Goal: Information Seeking & Learning: Learn about a topic

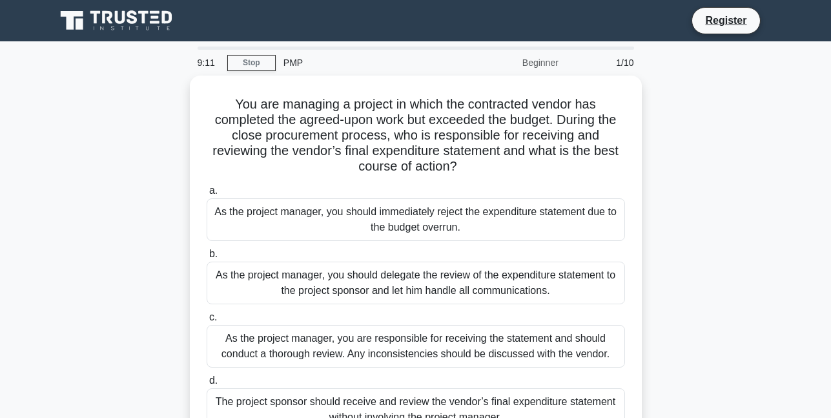
click at [327, 352] on div "As the project manager, you are responsible for receiving the statement and sho…" at bounding box center [416, 346] width 418 height 43
click at [207, 322] on input "c. As the project manager, you are responsible for receiving the statement and …" at bounding box center [207, 317] width 0 height 8
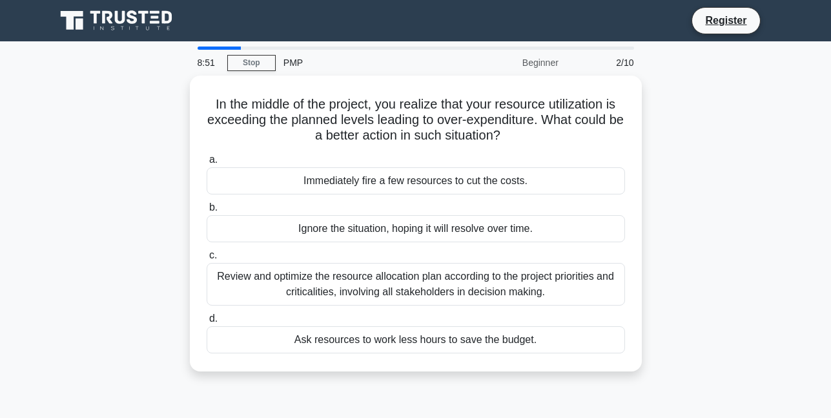
click at [398, 274] on div "Review and optimize the resource allocation plan according to the project prior…" at bounding box center [416, 284] width 418 height 43
click at [207, 260] on input "c. Review and optimize the resource allocation plan according to the project pr…" at bounding box center [207, 255] width 0 height 8
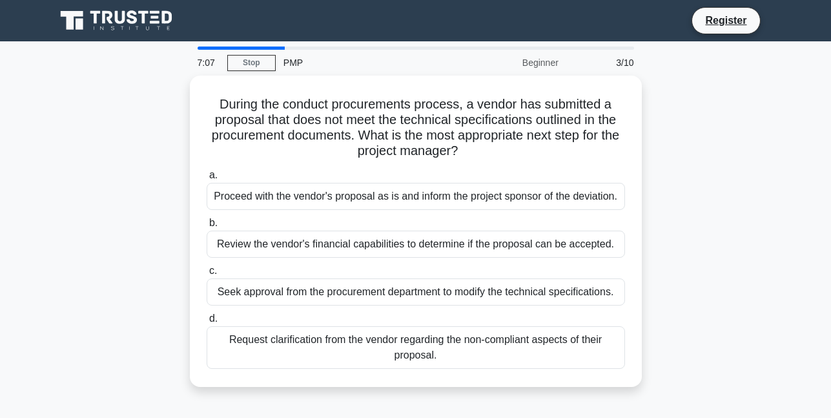
click at [299, 351] on div "Request clarification from the vendor regarding the non-compliant aspects of th…" at bounding box center [416, 347] width 418 height 43
click at [207, 323] on input "d. Request clarification from the vendor regarding the non-compliant aspects of…" at bounding box center [207, 318] width 0 height 8
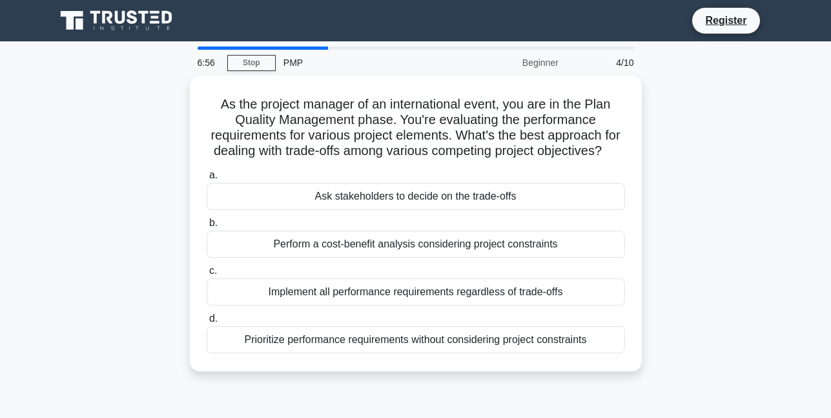
click at [337, 258] on div "Perform a cost-benefit analysis considering project constraints" at bounding box center [416, 243] width 418 height 27
click at [207, 227] on input "b. Perform a cost-benefit analysis considering project constraints" at bounding box center [207, 223] width 0 height 8
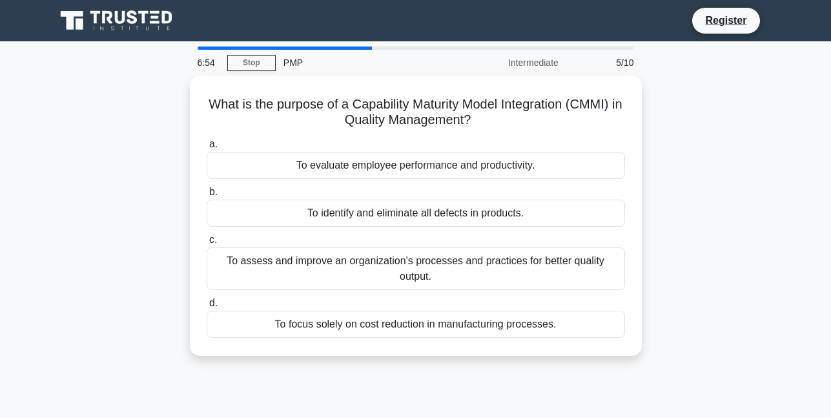
click at [379, 216] on div "To identify and eliminate all defects in products." at bounding box center [416, 212] width 418 height 27
click at [207, 196] on input "b. To identify and eliminate all defects in products." at bounding box center [207, 192] width 0 height 8
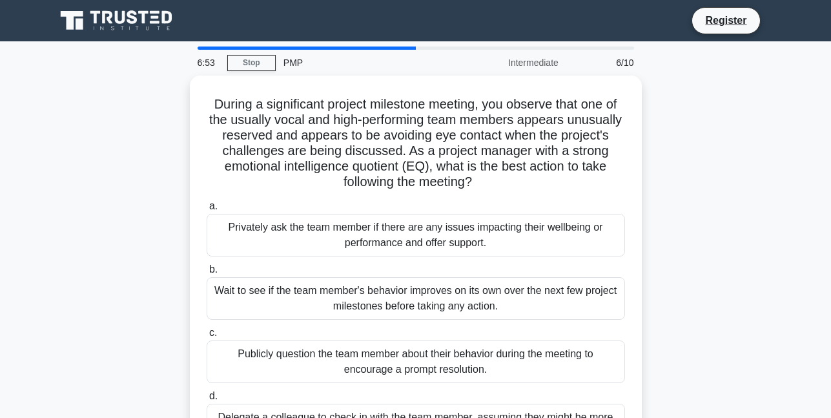
click at [418, 234] on div "Privately ask the team member if there are any issues impacting their wellbeing…" at bounding box center [416, 235] width 418 height 43
click at [207, 210] on input "a. Privately ask the team member if there are any issues impacting their wellbe…" at bounding box center [207, 206] width 0 height 8
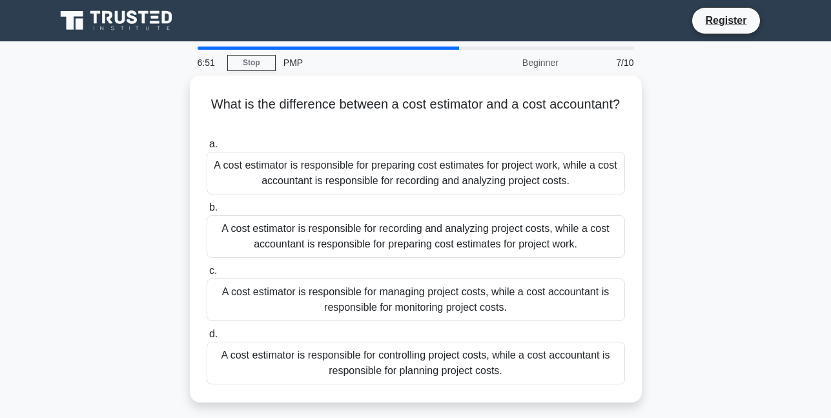
click at [406, 291] on div "A cost estimator is responsible for managing project costs, while a cost accoun…" at bounding box center [416, 299] width 418 height 43
click at [207, 275] on input "c. A cost estimator is responsible for managing project costs, while a cost acc…" at bounding box center [207, 271] width 0 height 8
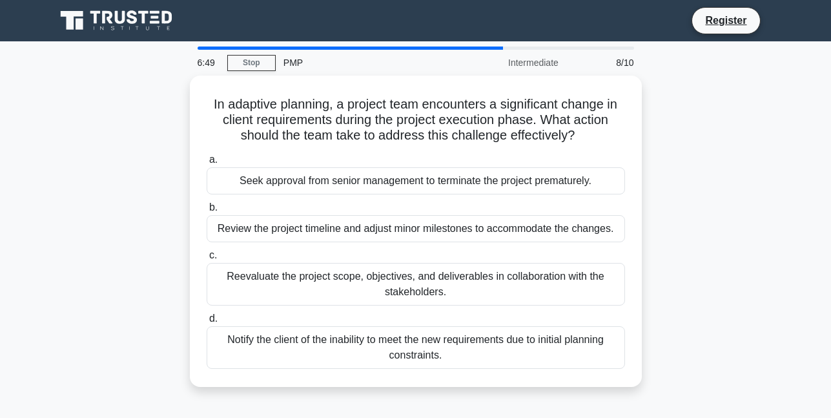
click at [421, 278] on div "Reevaluate the project scope, objectives, and deliverables in collaboration wit…" at bounding box center [416, 284] width 418 height 43
click at [207, 260] on input "c. Reevaluate the project scope, objectives, and deliverables in collaboration …" at bounding box center [207, 255] width 0 height 8
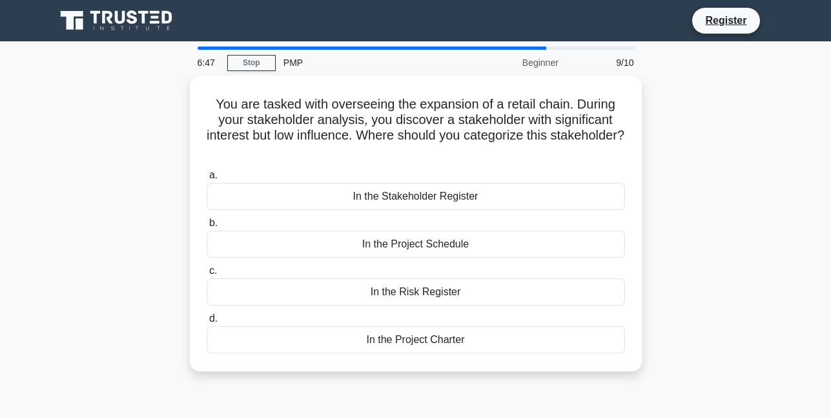
click at [412, 197] on div "In the Stakeholder Register" at bounding box center [416, 196] width 418 height 27
click at [207, 179] on input "a. In the Stakeholder Register" at bounding box center [207, 175] width 0 height 8
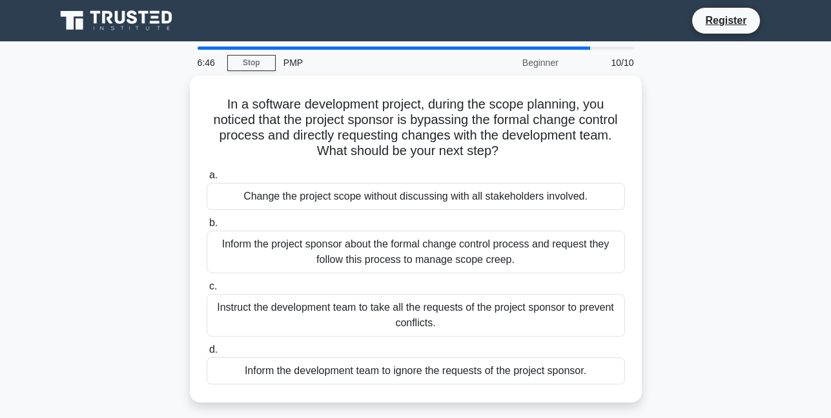
click at [402, 261] on div "Inform the project sponsor about the formal change control process and request …" at bounding box center [416, 251] width 418 height 43
click at [207, 227] on input "b. Inform the project sponsor about the formal change control process and reque…" at bounding box center [207, 223] width 0 height 8
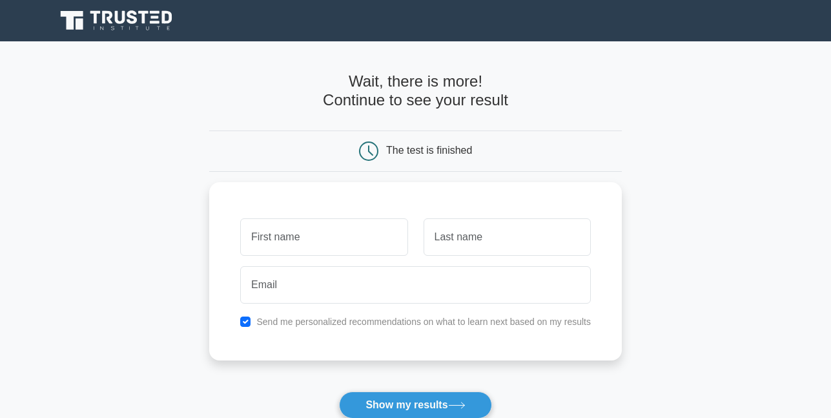
click at [421, 402] on button "Show my results" at bounding box center [415, 404] width 152 height 27
click at [360, 366] on form "Wait, there is more! Continue to see your result The test is finished and the" at bounding box center [415, 273] width 413 height 403
